Goal: Book appointment/travel/reservation

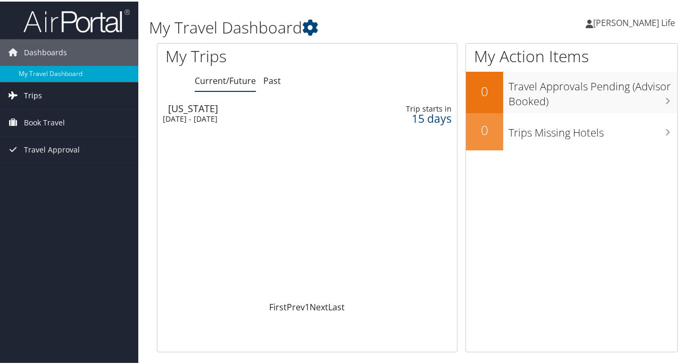
click at [37, 93] on span "Trips" at bounding box center [33, 94] width 18 height 27
click at [52, 69] on link "My Travel Dashboard" at bounding box center [69, 72] width 138 height 16
click at [35, 119] on span "Book Travel" at bounding box center [44, 121] width 41 height 27
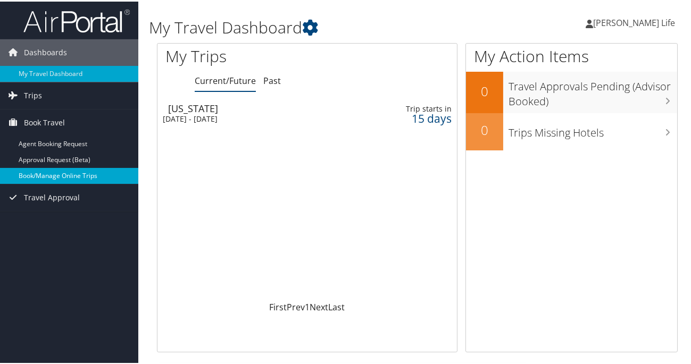
click at [28, 176] on link "Book/Manage Online Trips" at bounding box center [69, 174] width 138 height 16
